Goal: Use online tool/utility: Utilize a website feature to perform a specific function

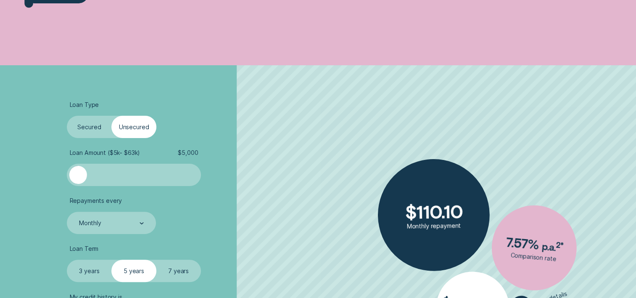
scroll to position [252, 0]
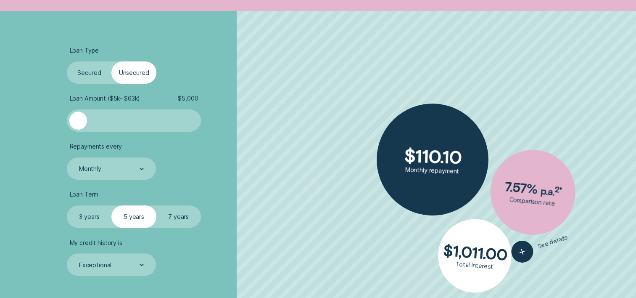
click at [172, 219] on label "7 years" at bounding box center [178, 216] width 45 height 22
click at [156, 205] on input "7 years" at bounding box center [156, 205] width 0 height 0
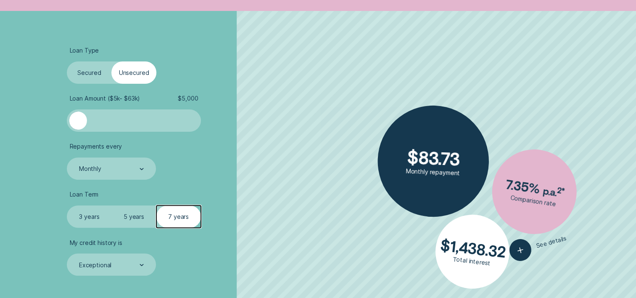
click at [86, 119] on div at bounding box center [78, 120] width 18 height 18
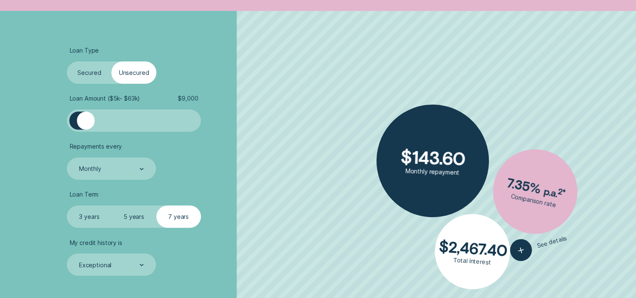
click at [97, 118] on div at bounding box center [133, 120] width 111 height 18
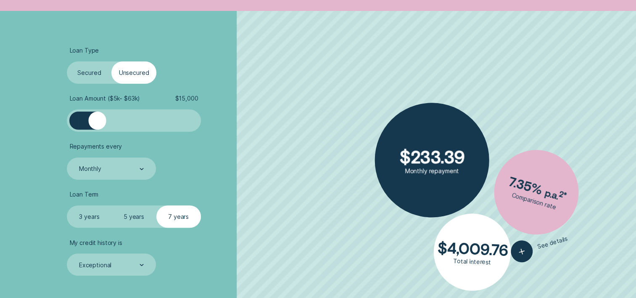
click at [107, 119] on div at bounding box center [133, 120] width 111 height 18
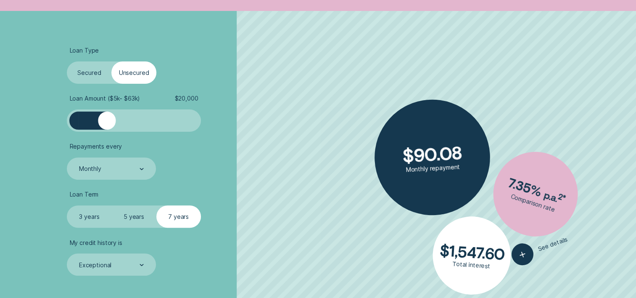
click at [115, 119] on div at bounding box center [107, 120] width 18 height 18
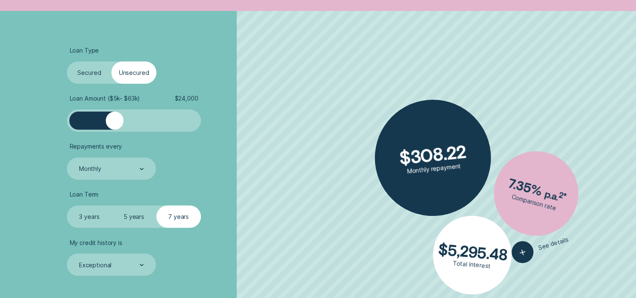
click at [123, 120] on div at bounding box center [115, 120] width 18 height 18
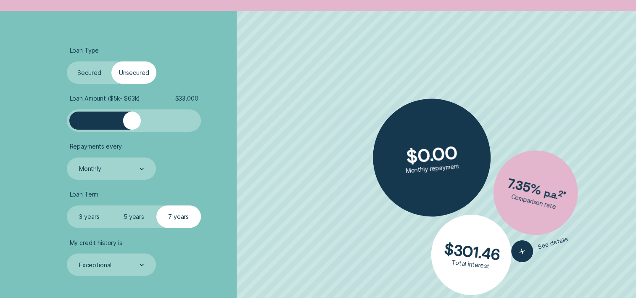
click at [132, 120] on div at bounding box center [133, 120] width 111 height 18
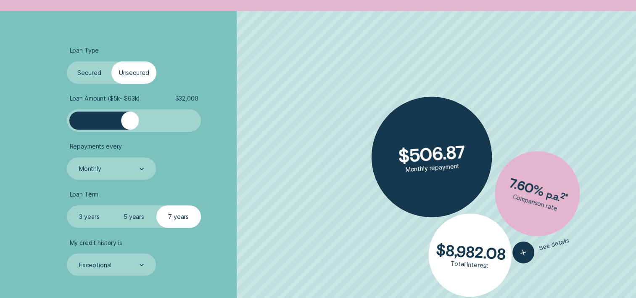
click at [131, 124] on div at bounding box center [130, 120] width 18 height 18
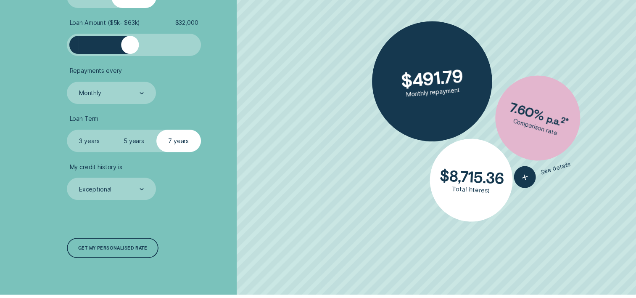
scroll to position [336, 0]
